Goal: Ask a question

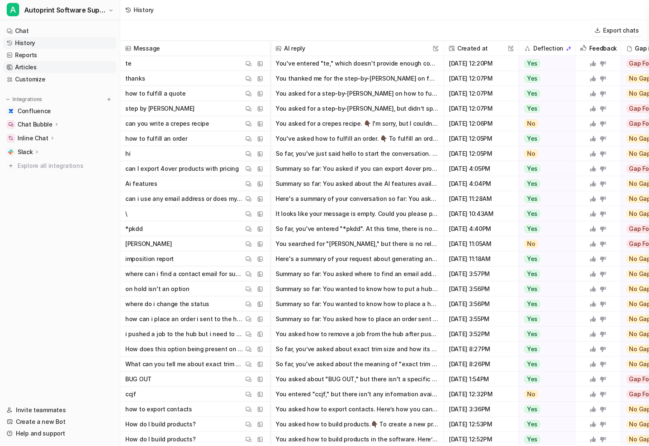
click at [25, 66] on link "Articles" at bounding box center [59, 67] width 113 height 12
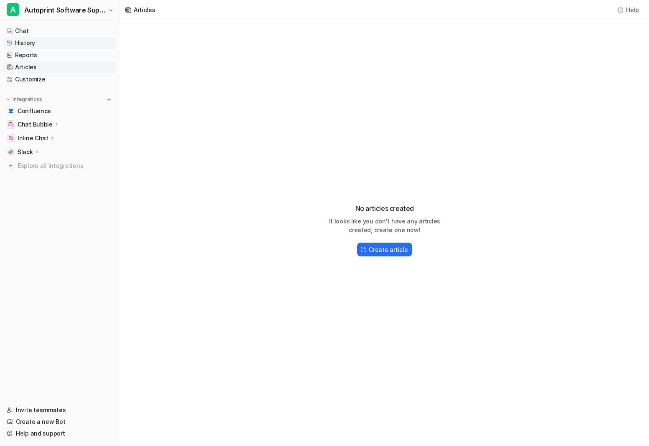
click at [26, 40] on link "History" at bounding box center [59, 43] width 113 height 12
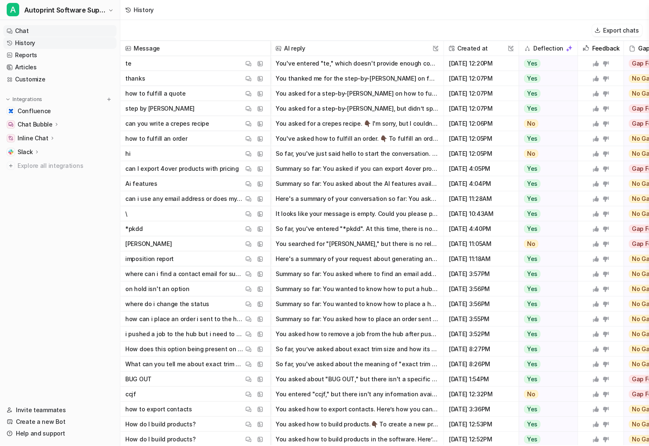
click at [31, 30] on link "Chat" at bounding box center [59, 31] width 113 height 12
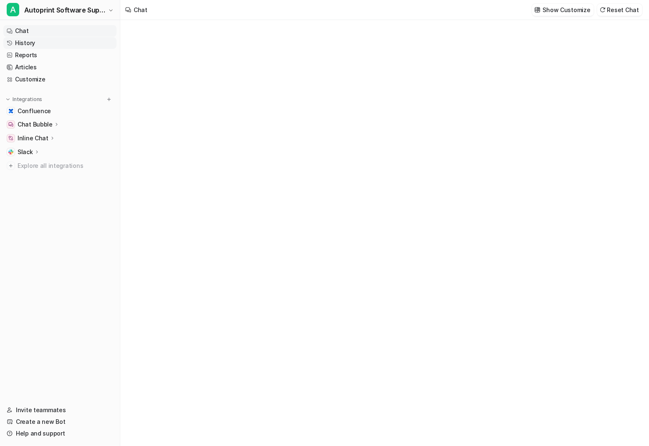
type textarea "**********"
click at [33, 41] on link "History" at bounding box center [59, 43] width 113 height 12
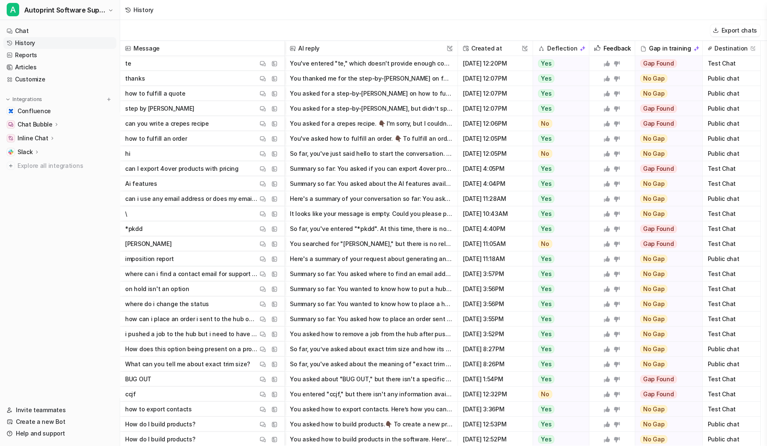
click at [429, 123] on button "You asked for a crepes recipe. 👇🏿 I'm sorry, but I couldn't find any informatio…" at bounding box center [371, 123] width 163 height 15
click at [204, 124] on span "can you write a crepes recipe View Thread View Sources" at bounding box center [203, 123] width 158 height 15
click at [489, 92] on span "[DATE] 12:07PM" at bounding box center [496, 93] width 68 height 15
click at [180, 247] on span "[PERSON_NAME] View Thread View Sources" at bounding box center [203, 243] width 158 height 15
click at [63, 221] on nav "Chat History Reports Articles Customize Integrations Confluence Chat Bubble Ove…" at bounding box center [60, 210] width 120 height 376
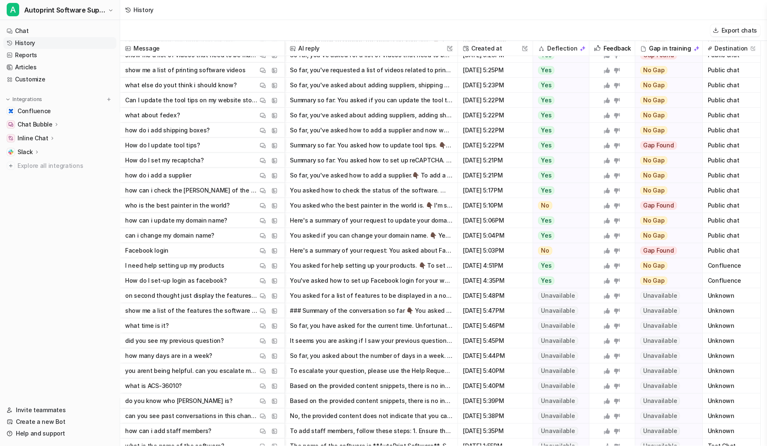
scroll to position [843, 0]
